Goal: Find specific page/section: Find specific page/section

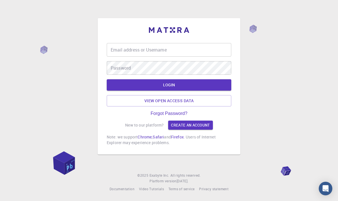
click at [197, 57] on input "Email address or Username" at bounding box center [169, 50] width 125 height 14
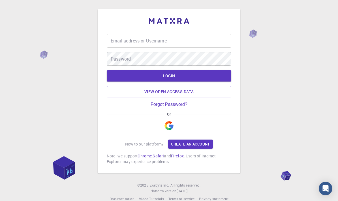
type input "timur"
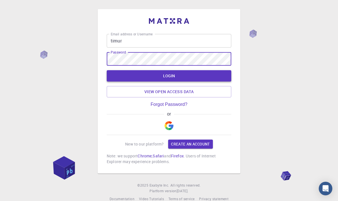
click at [187, 79] on button "LOGIN" at bounding box center [169, 75] width 125 height 11
click at [169, 81] on button "LOGIN" at bounding box center [169, 75] width 125 height 11
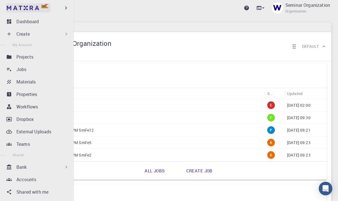
click at [14, 8] on img at bounding box center [23, 8] width 32 height 5
click at [64, 7] on icon "button" at bounding box center [66, 8] width 6 height 6
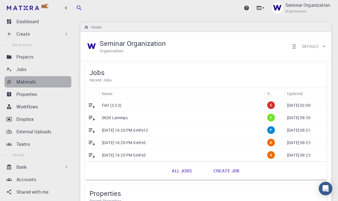
click at [45, 80] on div "Materials" at bounding box center [43, 81] width 55 height 7
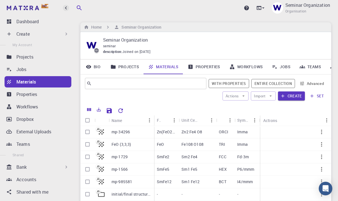
click at [68, 10] on icon "button" at bounding box center [66, 8] width 6 height 6
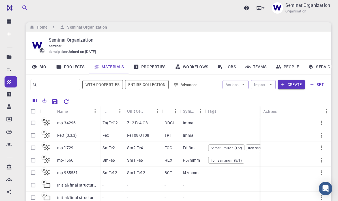
click at [98, 14] on div "Upgrade Seminar Organization Organisation" at bounding box center [178, 8] width 319 height 15
